Goal: Task Accomplishment & Management: Complete application form

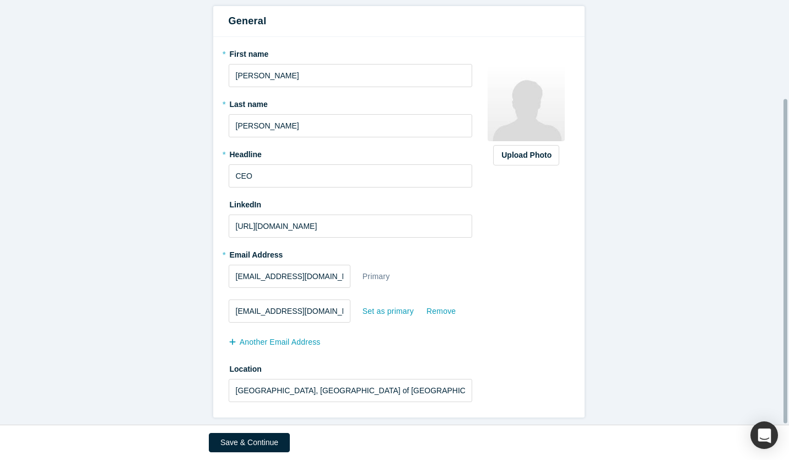
scroll to position [129, 0]
click at [266, 442] on button "Save & Continue" at bounding box center [249, 442] width 81 height 19
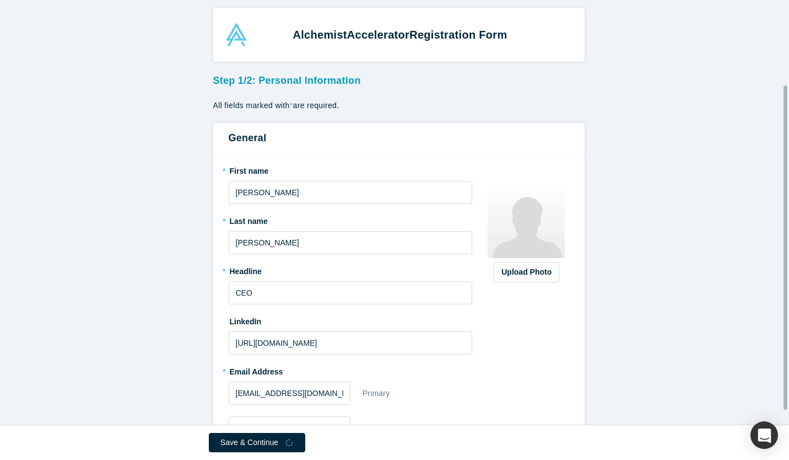
scroll to position [0, 0]
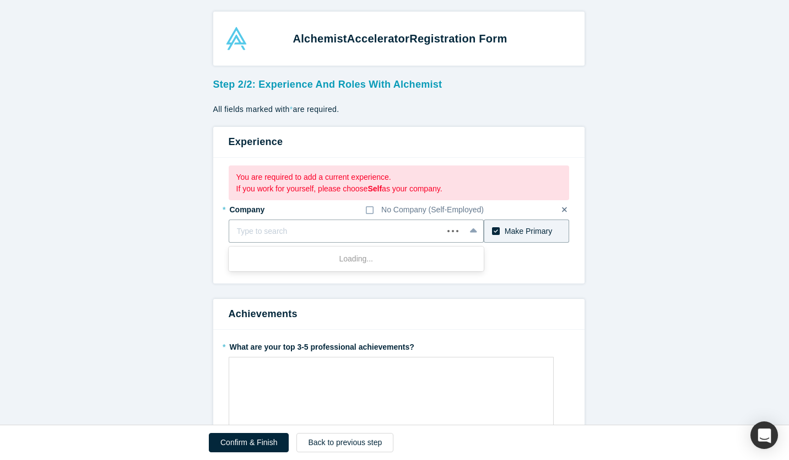
click at [352, 232] on div at bounding box center [336, 231] width 199 height 14
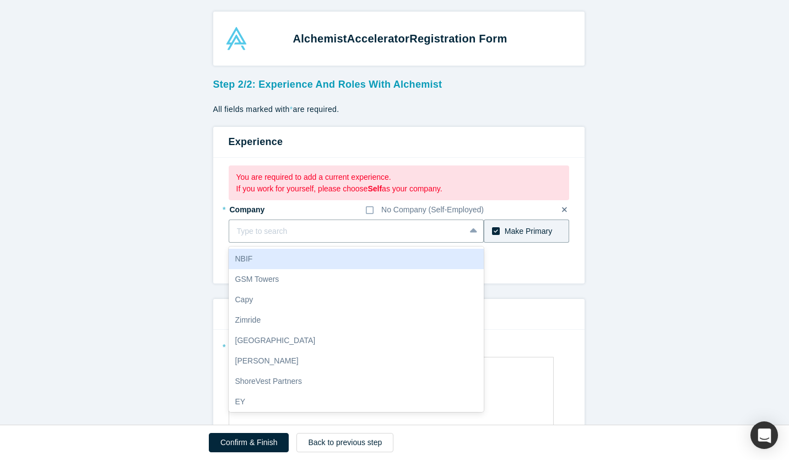
click at [369, 208] on icon at bounding box center [370, 210] width 8 height 9
click at [0, 0] on input "No Company (Self-Employed)" at bounding box center [0, 0] width 0 height 0
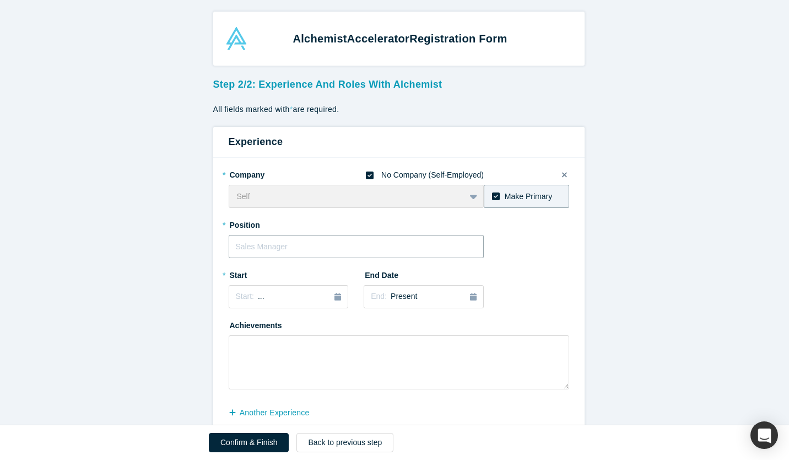
click at [303, 247] on input "text" at bounding box center [357, 246] width 256 height 23
type input "CEO"
click at [311, 296] on div "Start: ..." at bounding box center [289, 296] width 106 height 12
click at [232, 320] on div "2025" at bounding box center [289, 327] width 120 height 23
click at [231, 321] on div "2025" at bounding box center [289, 327] width 120 height 23
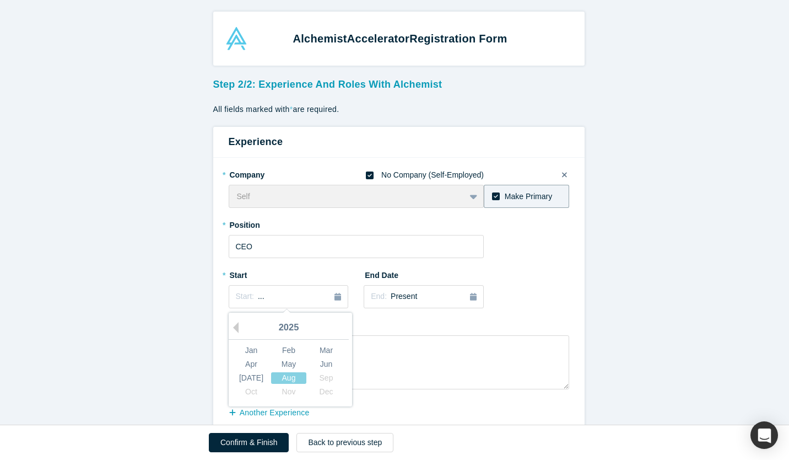
drag, startPoint x: 231, startPoint y: 321, endPoint x: 152, endPoint y: 295, distance: 83.3
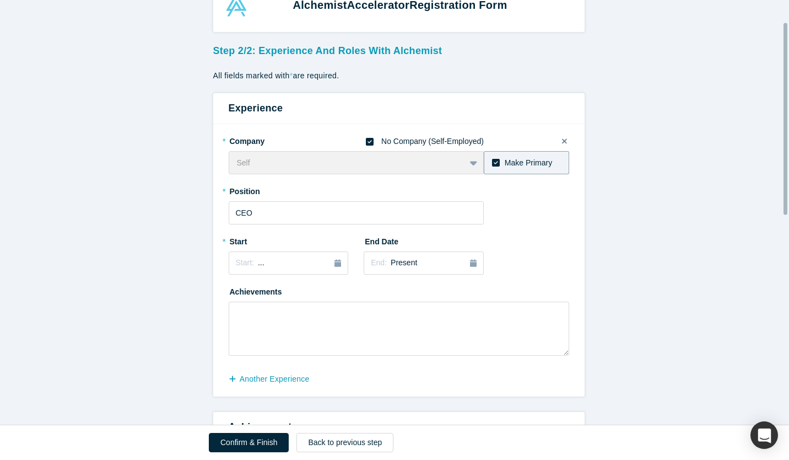
scroll to position [55, 0]
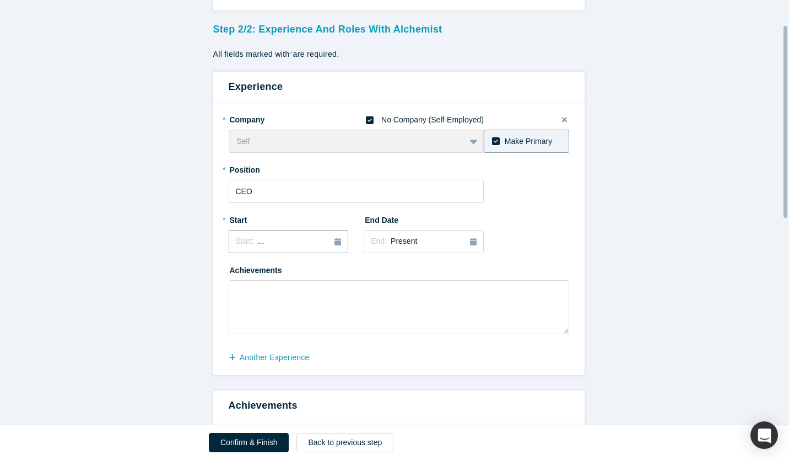
click at [293, 238] on div "Start: ..." at bounding box center [289, 241] width 106 height 12
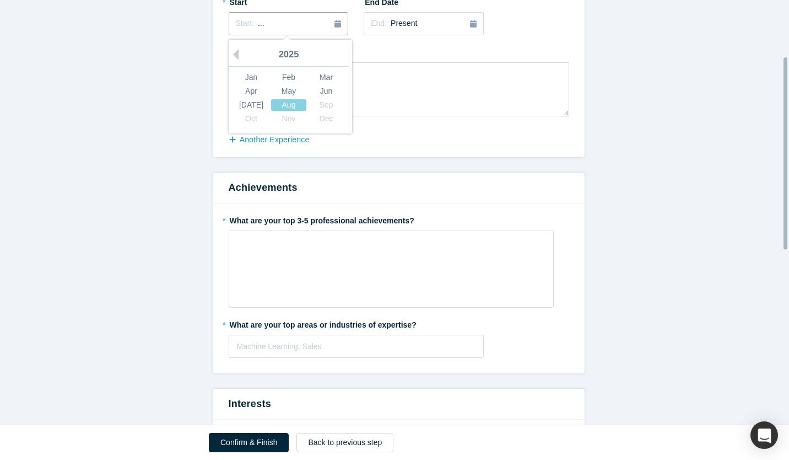
scroll to position [110, 0]
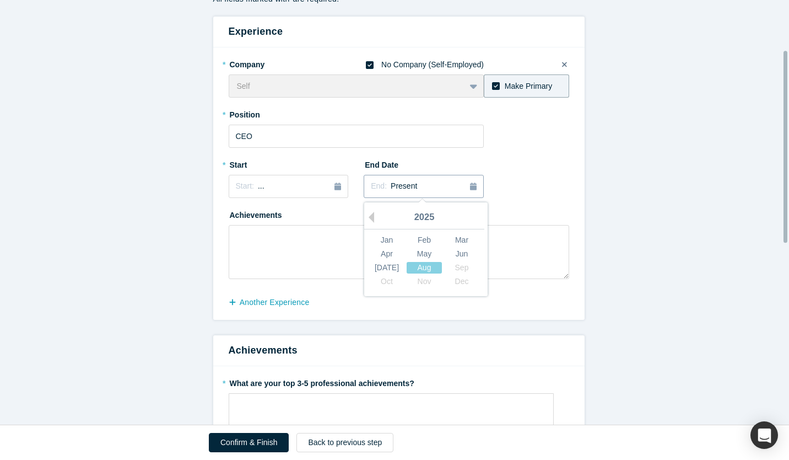
click at [411, 192] on button "End: Present" at bounding box center [424, 186] width 120 height 23
click at [419, 266] on div "Aug" at bounding box center [424, 268] width 35 height 12
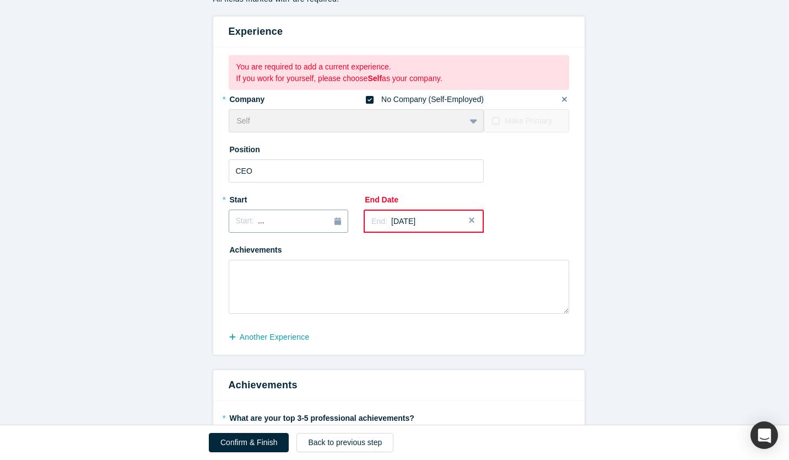
click at [303, 224] on div "Start: ..." at bounding box center [289, 221] width 106 height 12
click at [246, 269] on div "Jan" at bounding box center [251, 275] width 35 height 12
click at [657, 207] on form "Step 2/2: Experience and Roles with Alchemist All fields marked with * are requ…" at bounding box center [398, 403] width 797 height 881
click at [413, 222] on span "[DATE]" at bounding box center [403, 221] width 24 height 9
click at [429, 249] on div "2025" at bounding box center [424, 252] width 120 height 23
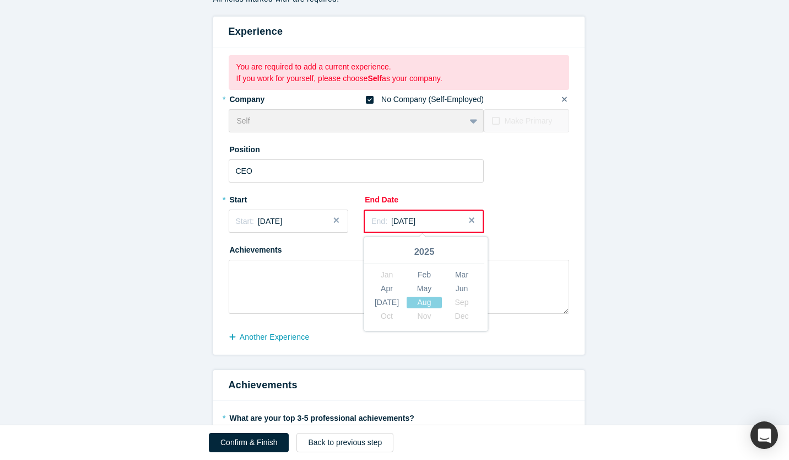
click at [468, 219] on button "Close" at bounding box center [475, 220] width 17 height 23
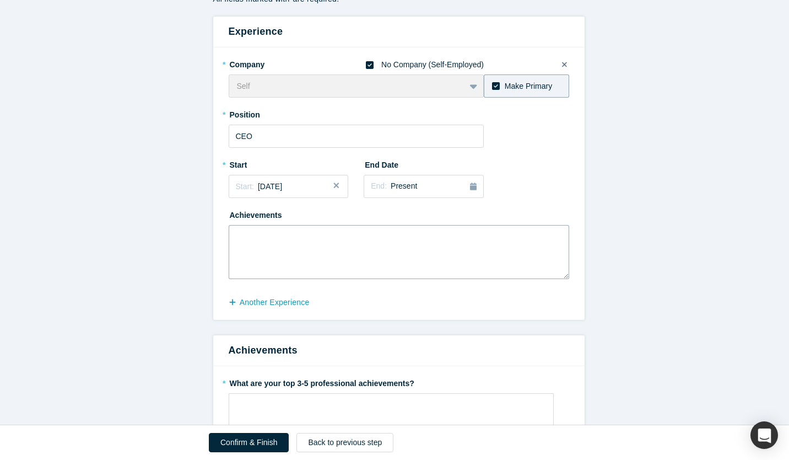
click at [415, 257] on textarea at bounding box center [399, 252] width 341 height 54
click at [283, 236] on textarea "Founded a wolrd-class S" at bounding box center [399, 252] width 341 height 54
click at [360, 242] on textarea "Founded a world-class S" at bounding box center [399, 252] width 341 height 54
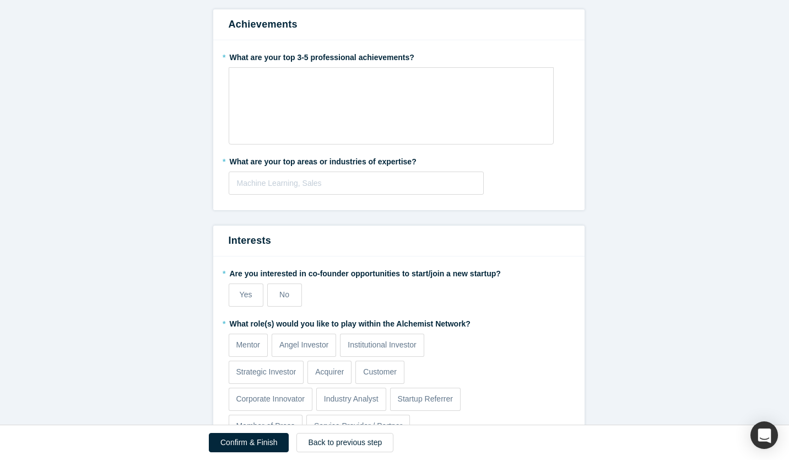
scroll to position [511, 0]
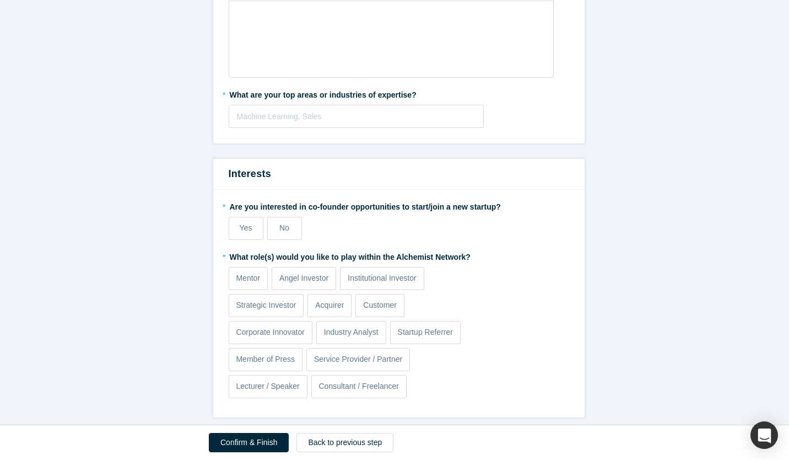
type textarea "Founded a world-class SaaS platform for Jewelry Retailers on AI+AR"
click at [250, 222] on label "Yes" at bounding box center [246, 228] width 35 height 23
click at [0, 0] on input "Yes" at bounding box center [0, 0] width 0 height 0
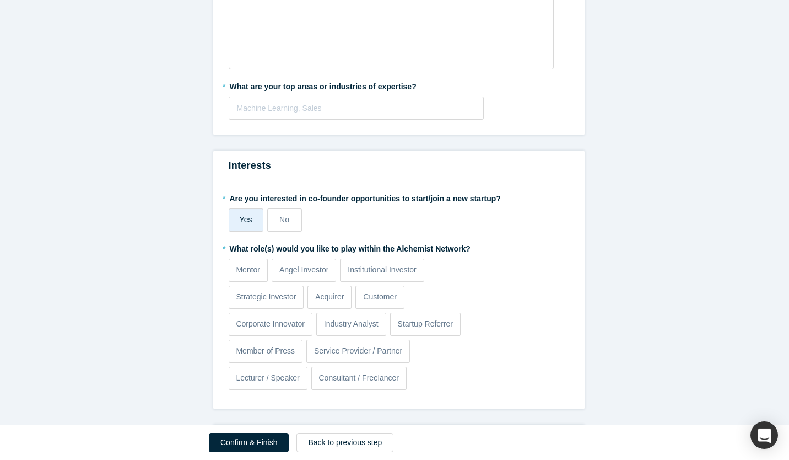
click at [258, 268] on label "Mentor" at bounding box center [248, 269] width 39 height 23
click at [0, 0] on input "Mentor" at bounding box center [0, 0] width 0 height 0
click at [377, 295] on p "Customer" at bounding box center [380, 297] width 34 height 12
click at [0, 0] on input "Customer" at bounding box center [0, 0] width 0 height 0
click at [276, 374] on p "Lecturer / Speaker" at bounding box center [267, 378] width 63 height 12
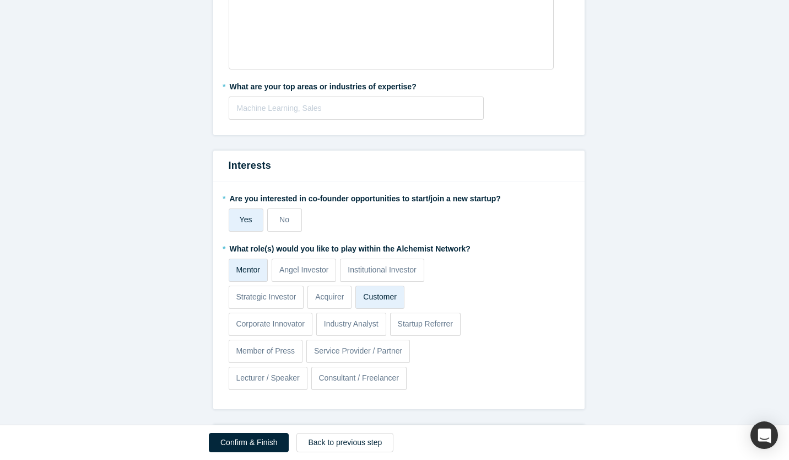
click at [0, 0] on input "Lecturer / Speaker" at bounding box center [0, 0] width 0 height 0
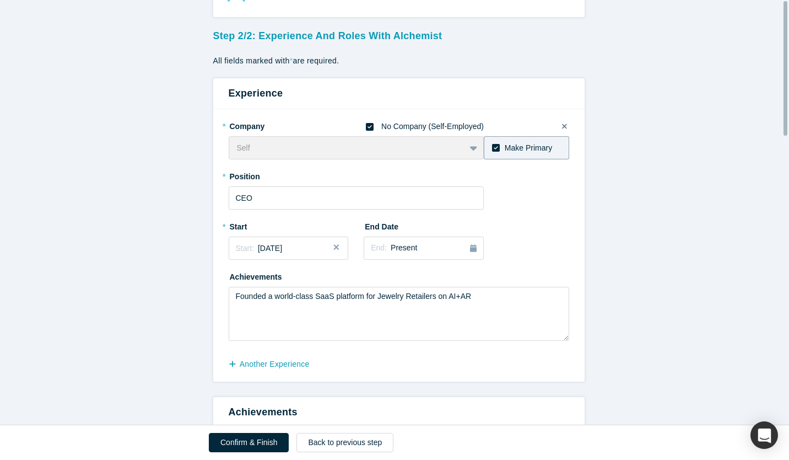
scroll to position [0, 0]
